Goal: Book appointment/travel/reservation

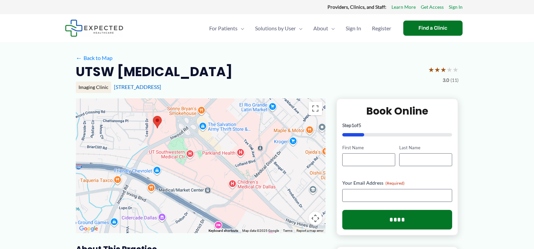
drag, startPoint x: 245, startPoint y: 178, endPoint x: 200, endPoint y: 139, distance: 59.2
click at [200, 139] on div at bounding box center [201, 165] width 250 height 135
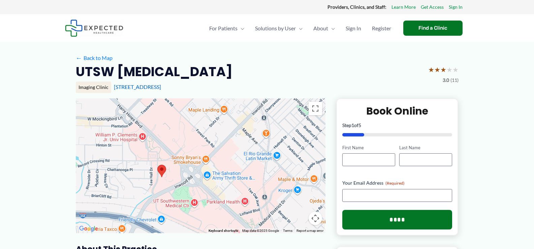
drag, startPoint x: 222, startPoint y: 173, endPoint x: 224, endPoint y: 220, distance: 47.6
click at [224, 220] on div at bounding box center [201, 165] width 250 height 135
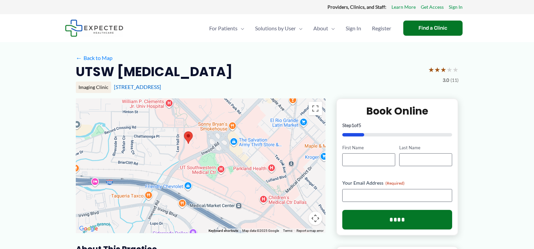
drag, startPoint x: 153, startPoint y: 148, endPoint x: 180, endPoint y: 114, distance: 43.1
click at [180, 114] on div at bounding box center [201, 165] width 250 height 135
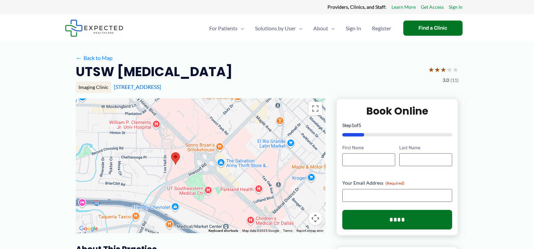
drag, startPoint x: 248, startPoint y: 187, endPoint x: 239, endPoint y: 212, distance: 27.5
click at [240, 213] on div at bounding box center [201, 165] width 250 height 135
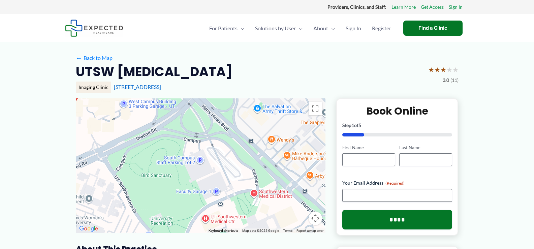
drag, startPoint x: 245, startPoint y: 181, endPoint x: 221, endPoint y: 120, distance: 65.6
click at [221, 120] on div at bounding box center [201, 165] width 250 height 135
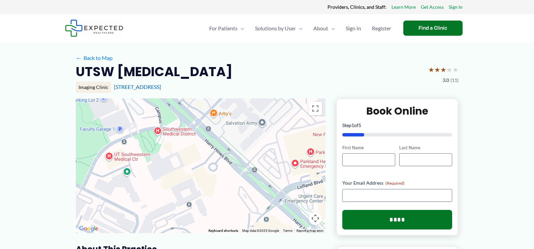
drag, startPoint x: 289, startPoint y: 185, endPoint x: 192, endPoint y: 122, distance: 115.6
click at [192, 122] on div at bounding box center [201, 165] width 250 height 135
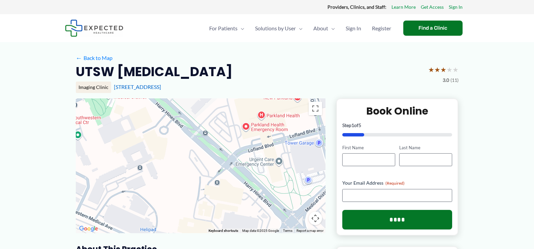
drag, startPoint x: 289, startPoint y: 188, endPoint x: 239, endPoint y: 150, distance: 62.0
click at [239, 150] on div at bounding box center [201, 165] width 250 height 135
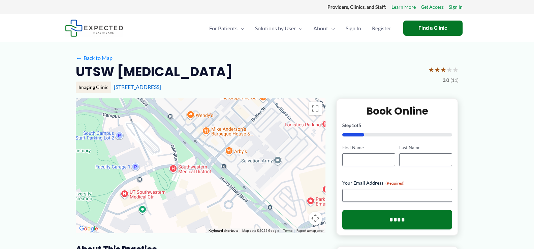
drag, startPoint x: 255, startPoint y: 121, endPoint x: 319, endPoint y: 196, distance: 98.9
click at [319, 196] on div at bounding box center [201, 165] width 250 height 135
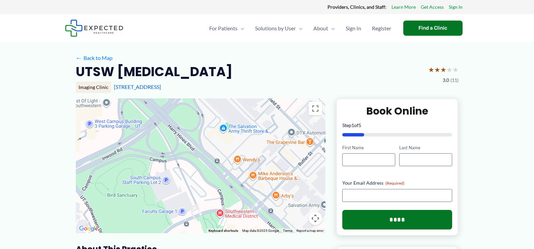
drag, startPoint x: 261, startPoint y: 132, endPoint x: 308, endPoint y: 177, distance: 65.3
click at [308, 177] on div at bounding box center [201, 165] width 250 height 135
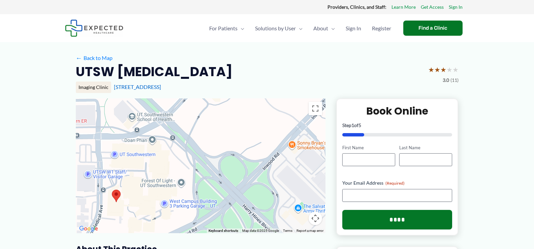
drag, startPoint x: 203, startPoint y: 141, endPoint x: 278, endPoint y: 222, distance: 110.3
click at [278, 222] on div at bounding box center [201, 165] width 250 height 135
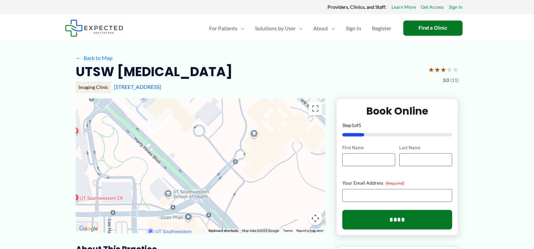
drag, startPoint x: 200, startPoint y: 135, endPoint x: 237, endPoint y: 213, distance: 86.2
click at [236, 213] on div at bounding box center [201, 165] width 250 height 135
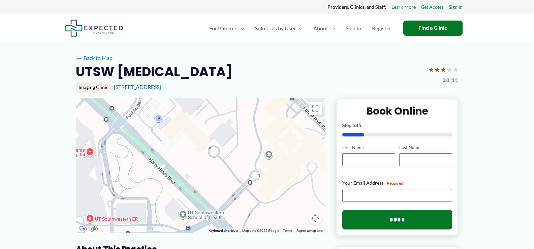
drag, startPoint x: 181, startPoint y: 140, endPoint x: 196, endPoint y: 159, distance: 24.0
click at [196, 160] on div at bounding box center [201, 165] width 250 height 135
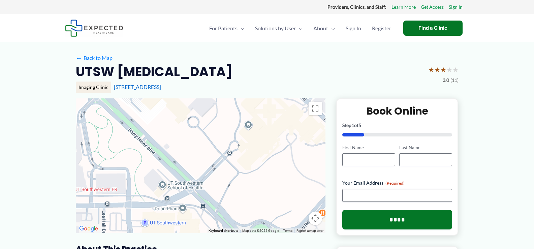
drag, startPoint x: 209, startPoint y: 176, endPoint x: 187, endPoint y: 143, distance: 39.4
click at [188, 145] on div at bounding box center [201, 165] width 250 height 135
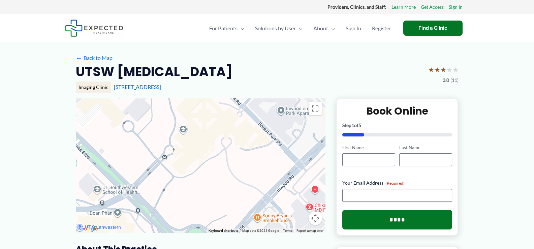
drag, startPoint x: 286, startPoint y: 194, endPoint x: 221, endPoint y: 202, distance: 65.6
click at [221, 202] on div at bounding box center [201, 165] width 250 height 135
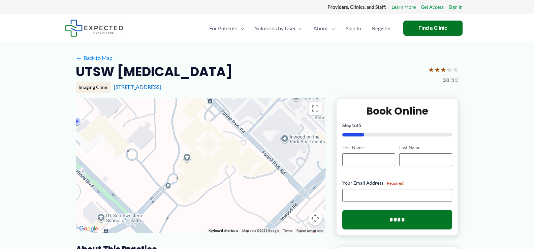
drag, startPoint x: 224, startPoint y: 147, endPoint x: 227, endPoint y: 170, distance: 22.8
click at [227, 170] on div at bounding box center [201, 165] width 250 height 135
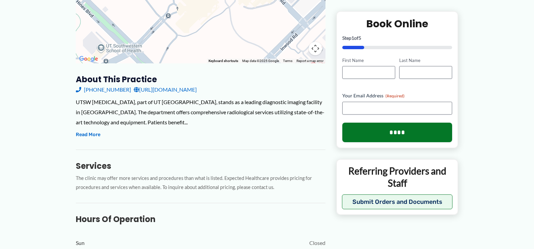
scroll to position [168, 0]
